Goal: Transaction & Acquisition: Purchase product/service

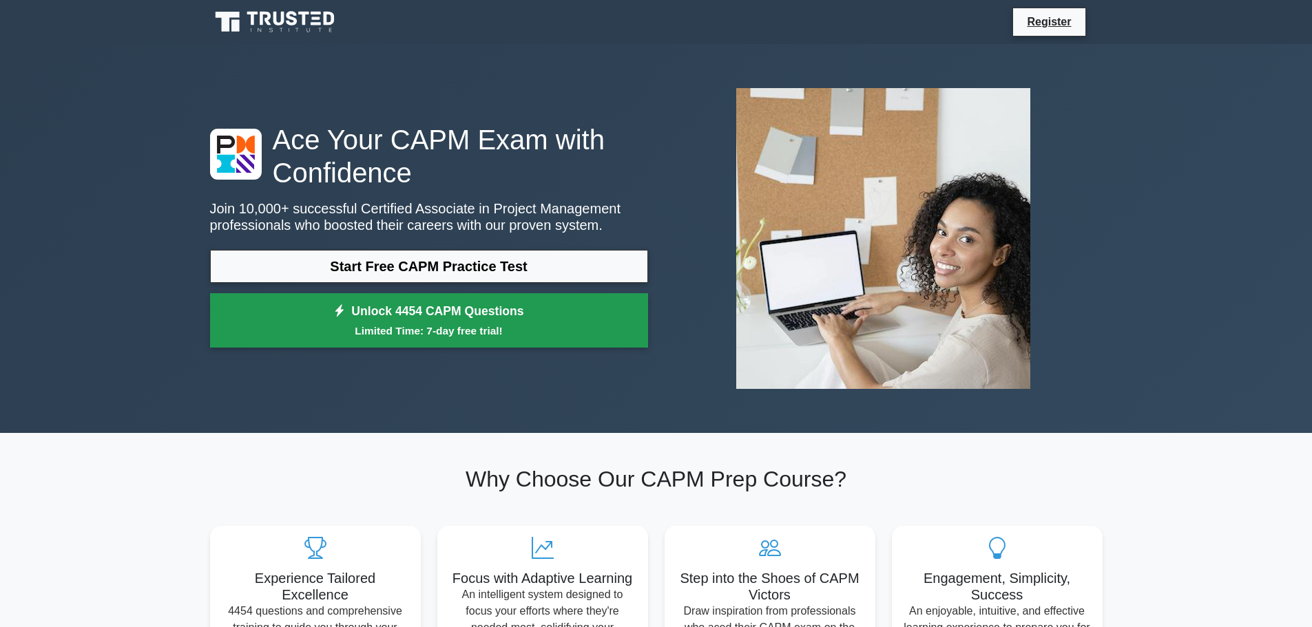
click at [328, 318] on link "Unlock 4454 CAPM Questions Limited Time: 7-day free trial!" at bounding box center [429, 320] width 438 height 55
